Goal: Navigation & Orientation: Find specific page/section

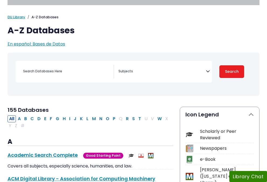
scroll to position [30, 0]
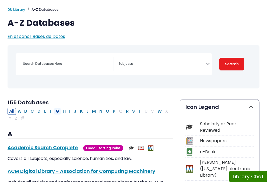
click at [57, 110] on button "G" at bounding box center [57, 111] width 7 height 7
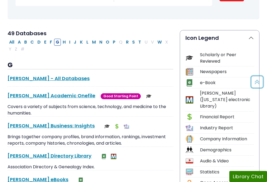
scroll to position [101, 0]
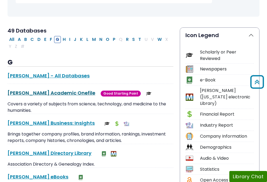
click at [45, 91] on link "[PERSON_NAME] Academic Onefile This link opens in a new window" at bounding box center [52, 93] width 88 height 7
click at [34, 38] on button "C" at bounding box center [32, 39] width 7 height 7
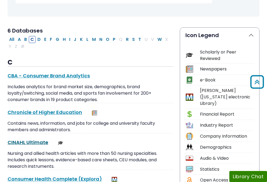
click at [33, 142] on link "CINAHL Ultimate This link opens in a new window" at bounding box center [28, 142] width 41 height 7
click at [57, 40] on button "G" at bounding box center [57, 39] width 7 height 7
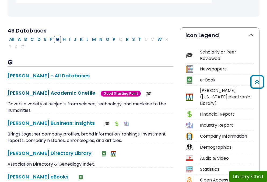
click at [47, 94] on link "[PERSON_NAME] Academic Onefile This link opens in a new window" at bounding box center [52, 93] width 88 height 7
click at [31, 40] on button "C" at bounding box center [32, 39] width 7 height 7
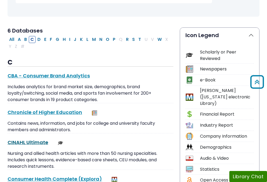
click at [35, 144] on link "CINAHL Ultimate This link opens in a new window" at bounding box center [28, 142] width 41 height 7
click at [115, 38] on button "P" at bounding box center [114, 39] width 6 height 7
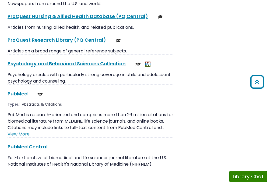
scroll to position [910, 0]
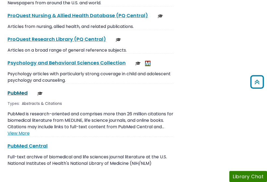
click at [20, 90] on link "PubMed This link opens in a new window" at bounding box center [18, 93] width 20 height 7
click at [16, 90] on link "PubMed This link opens in a new window" at bounding box center [18, 93] width 20 height 7
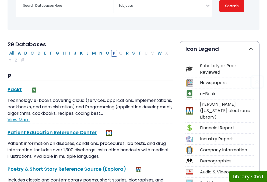
scroll to position [88, 0]
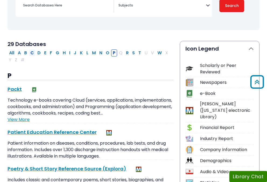
click at [33, 52] on button "C" at bounding box center [32, 52] width 7 height 7
select select "Database Subject Filter"
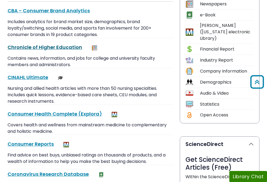
scroll to position [167, 0]
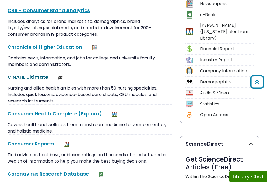
click at [31, 77] on link "CINAHL Ultimate This link opens in a new window" at bounding box center [28, 77] width 41 height 7
